Goal: Obtain resource: Obtain resource

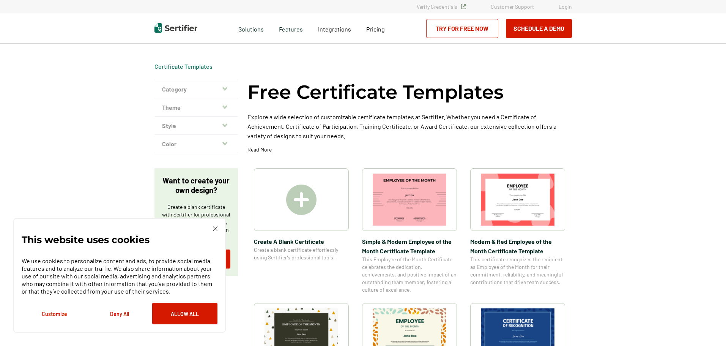
click at [227, 124] on icon "button" at bounding box center [224, 124] width 5 height 3
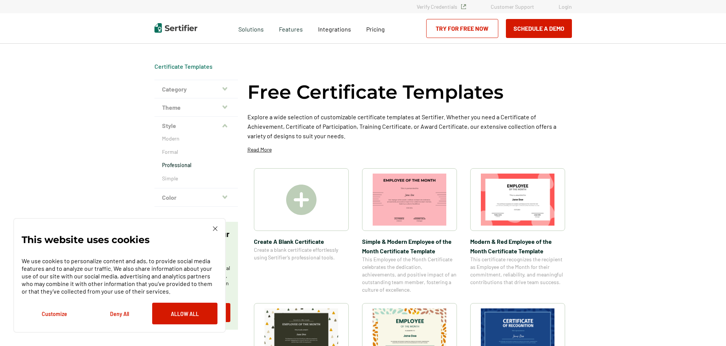
click at [178, 164] on p "Professional" at bounding box center [196, 165] width 68 height 8
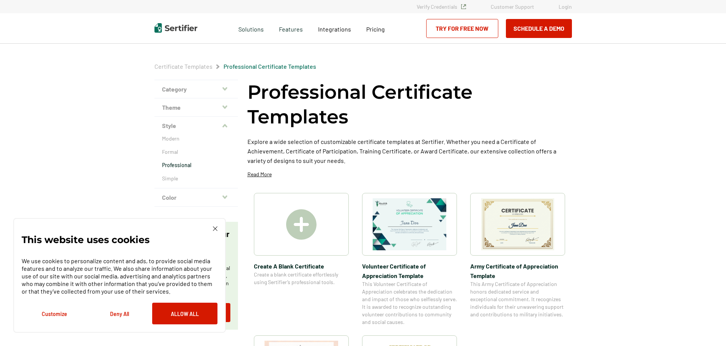
click at [551, 234] on img at bounding box center [518, 224] width 74 height 52
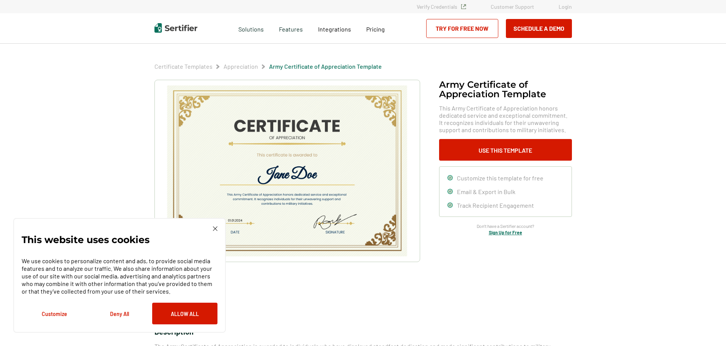
click at [217, 227] on img at bounding box center [215, 228] width 5 height 5
